Goal: Task Accomplishment & Management: Manage account settings

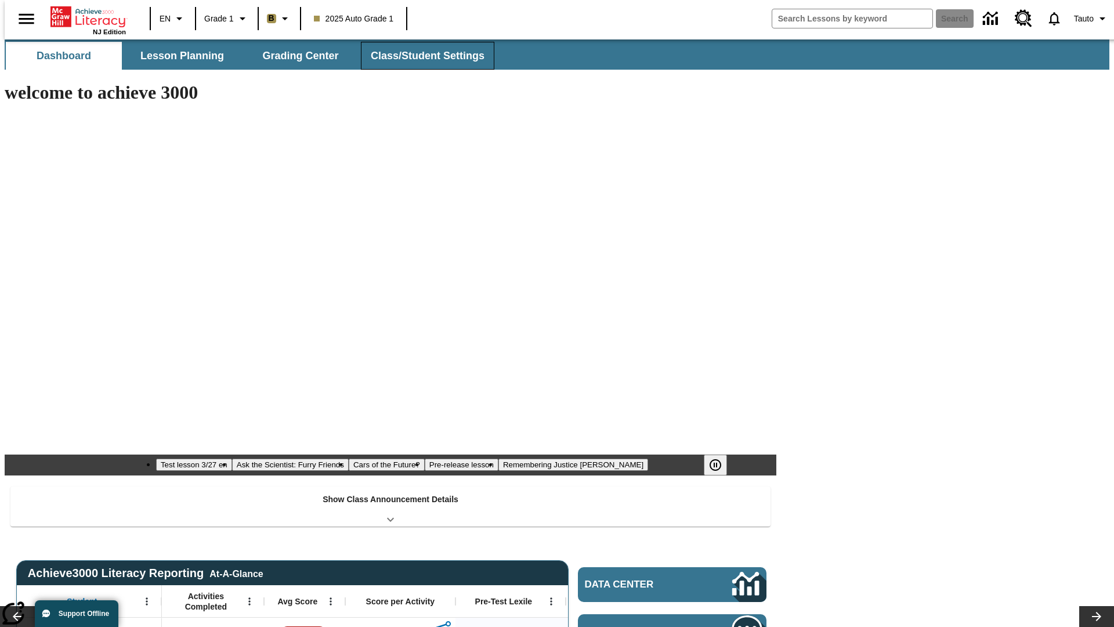
click at [421, 56] on button "Class/Student Settings" at bounding box center [427, 56] width 133 height 28
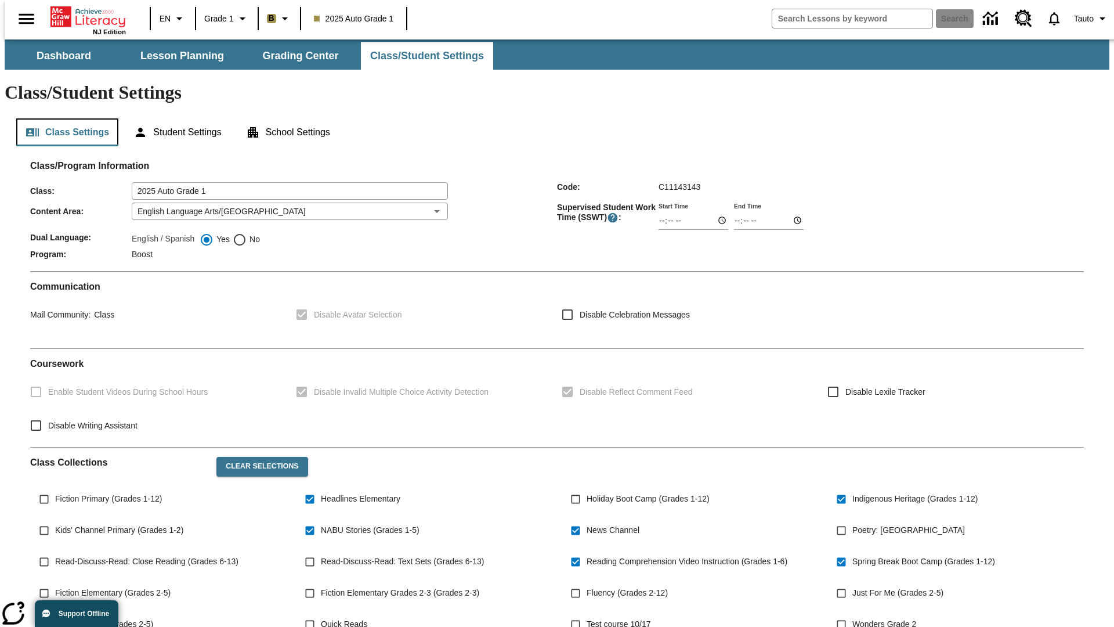
click at [63, 118] on button "Class Settings" at bounding box center [67, 132] width 102 height 28
click at [106, 493] on span "Fiction Primary (Grades 1-12)" at bounding box center [108, 499] width 107 height 12
click at [55, 488] on input "Fiction Primary (Grades 1-12)" at bounding box center [44, 499] width 22 height 22
checkbox input "true"
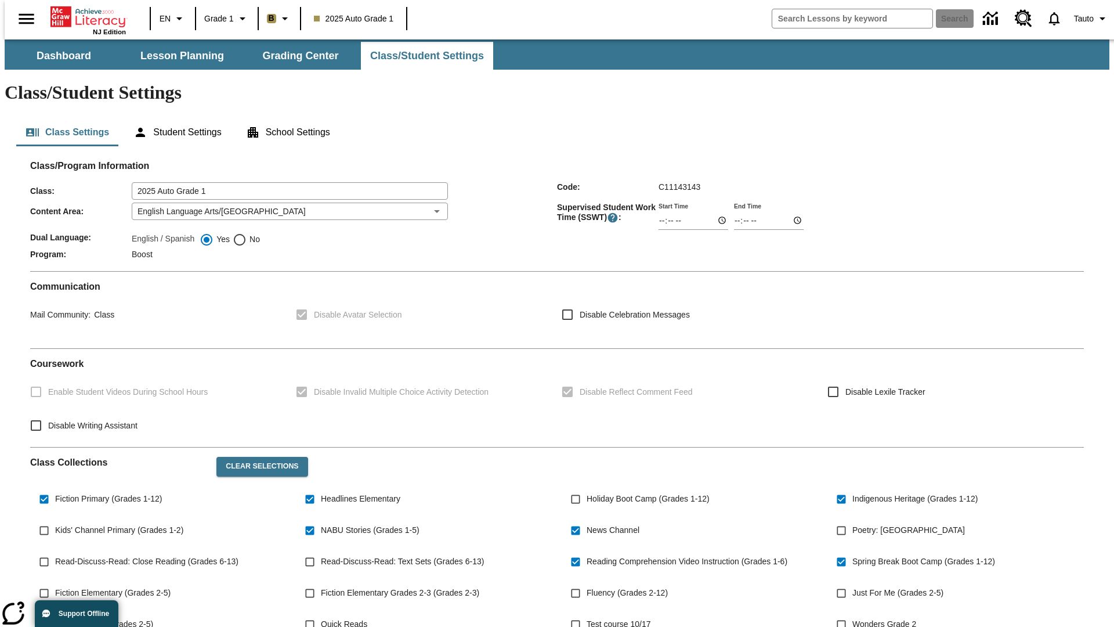
scroll to position [170, 0]
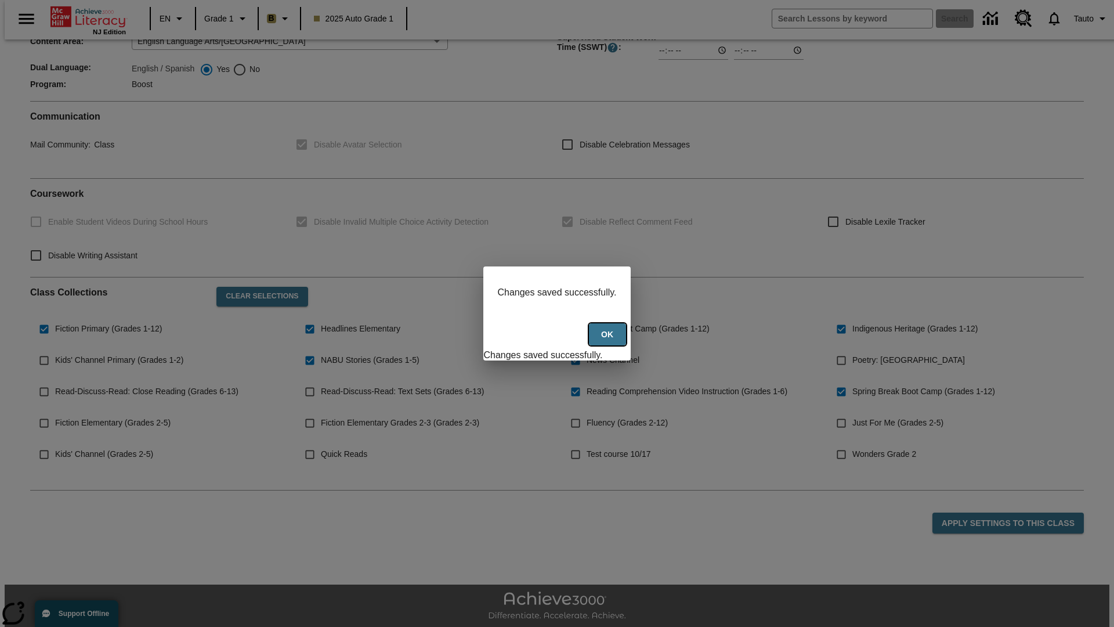
click at [609, 341] on button "Ok" at bounding box center [607, 334] width 37 height 23
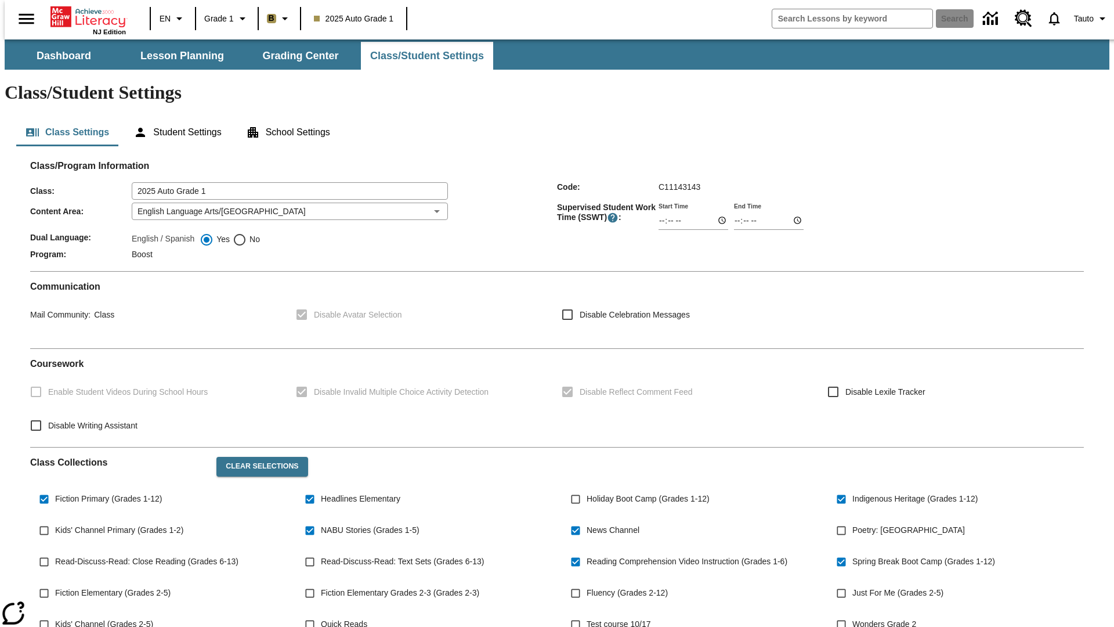
scroll to position [170, 0]
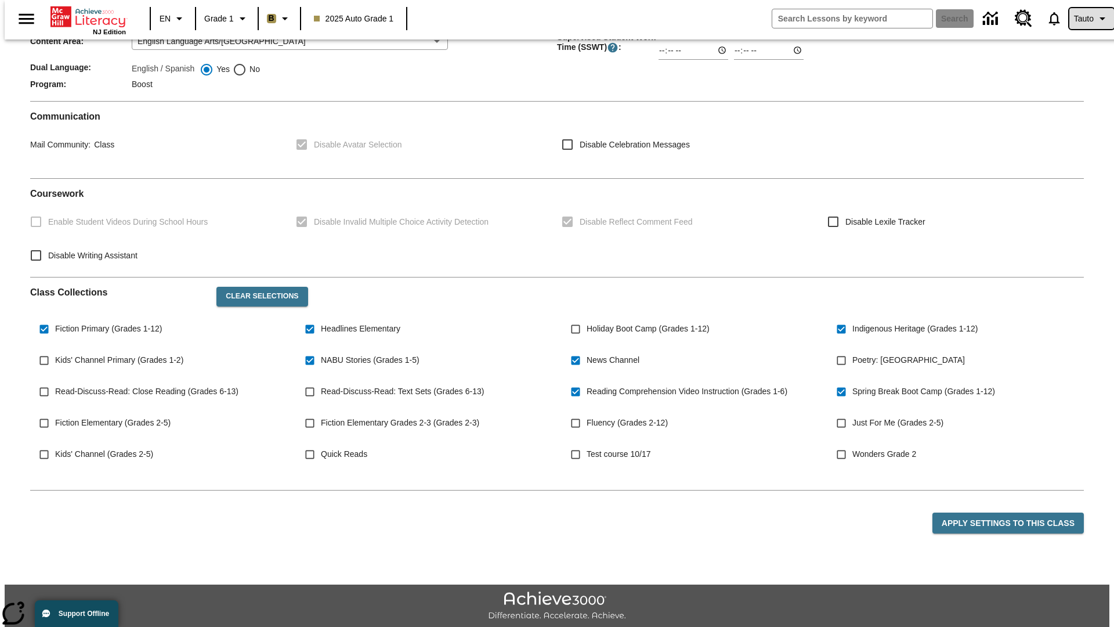
click at [1085, 19] on span "Tauto" at bounding box center [1084, 19] width 20 height 12
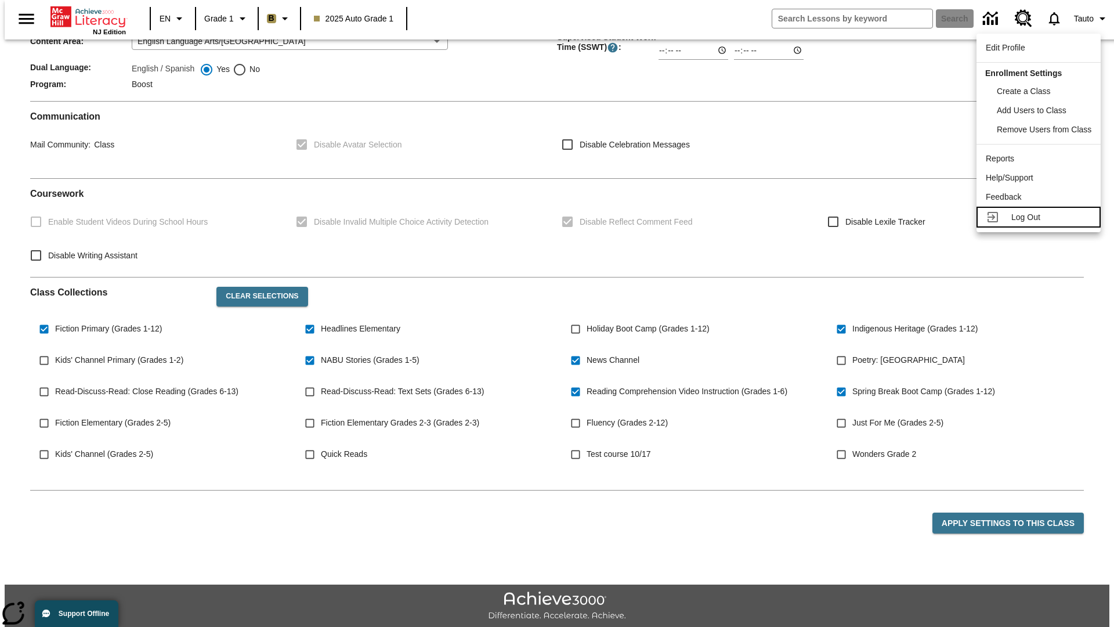
click at [1040, 217] on span "Log Out" at bounding box center [1025, 216] width 29 height 9
